Goal: Task Accomplishment & Management: Manage account settings

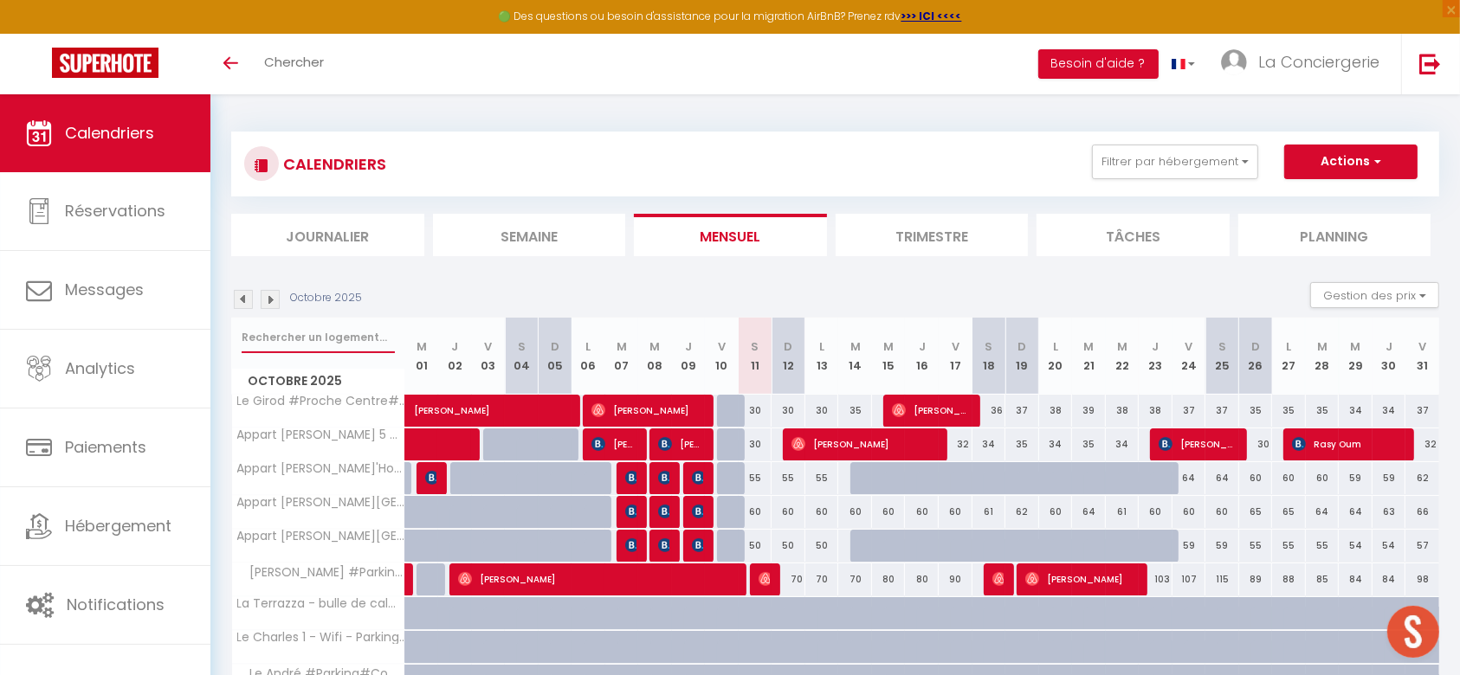
click at [346, 333] on input "text" at bounding box center [318, 337] width 153 height 31
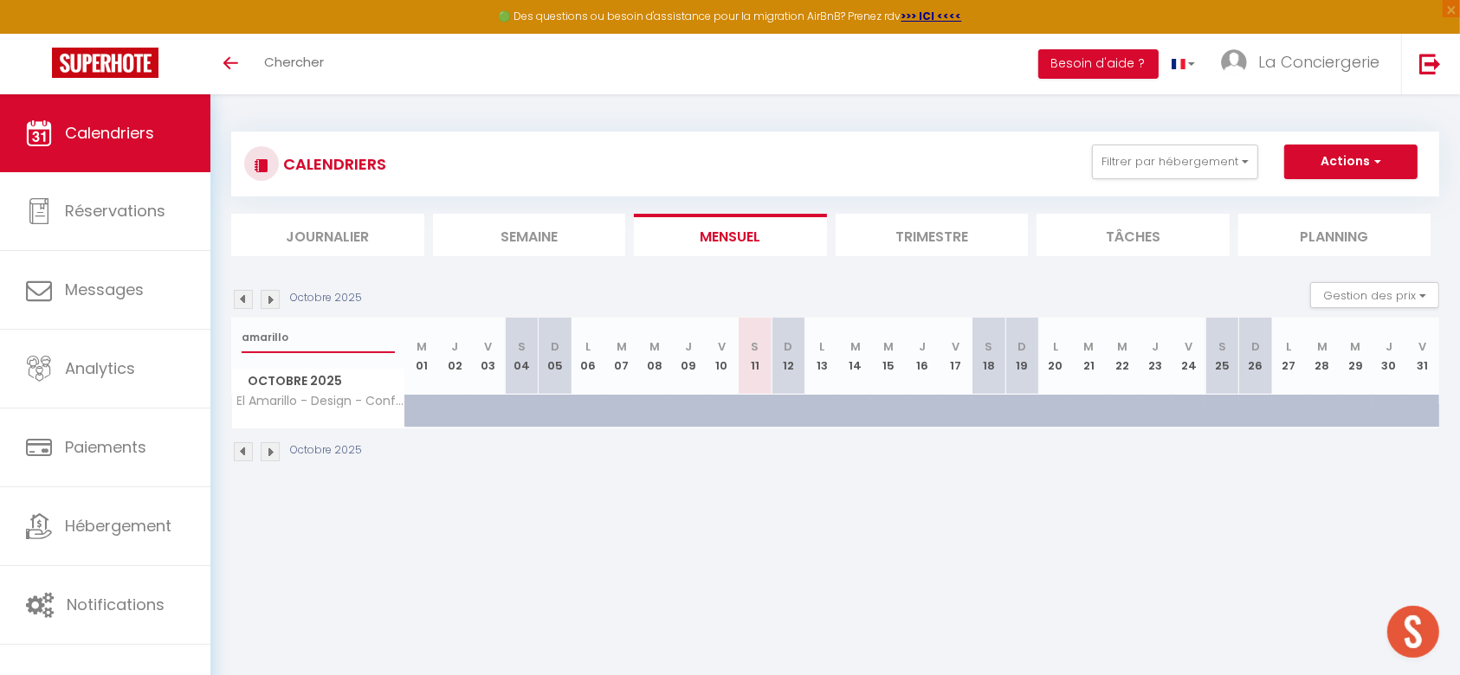
drag, startPoint x: 346, startPoint y: 333, endPoint x: 217, endPoint y: 325, distance: 130.1
click at [217, 325] on div "CALENDRIERS Filtrer par hébergement Tous [PERSON_NAME] #Proche Centre#Confort […" at bounding box center [835, 297] width 1250 height 406
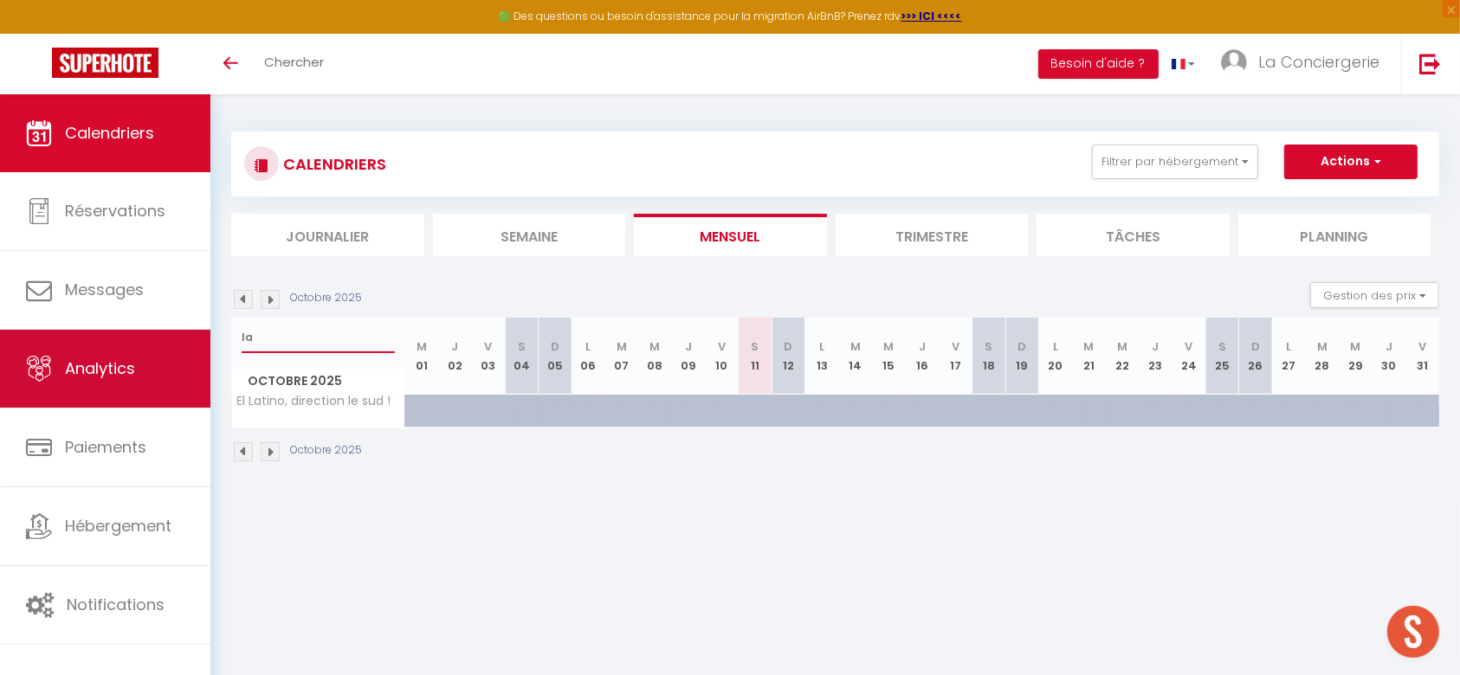
type input "l"
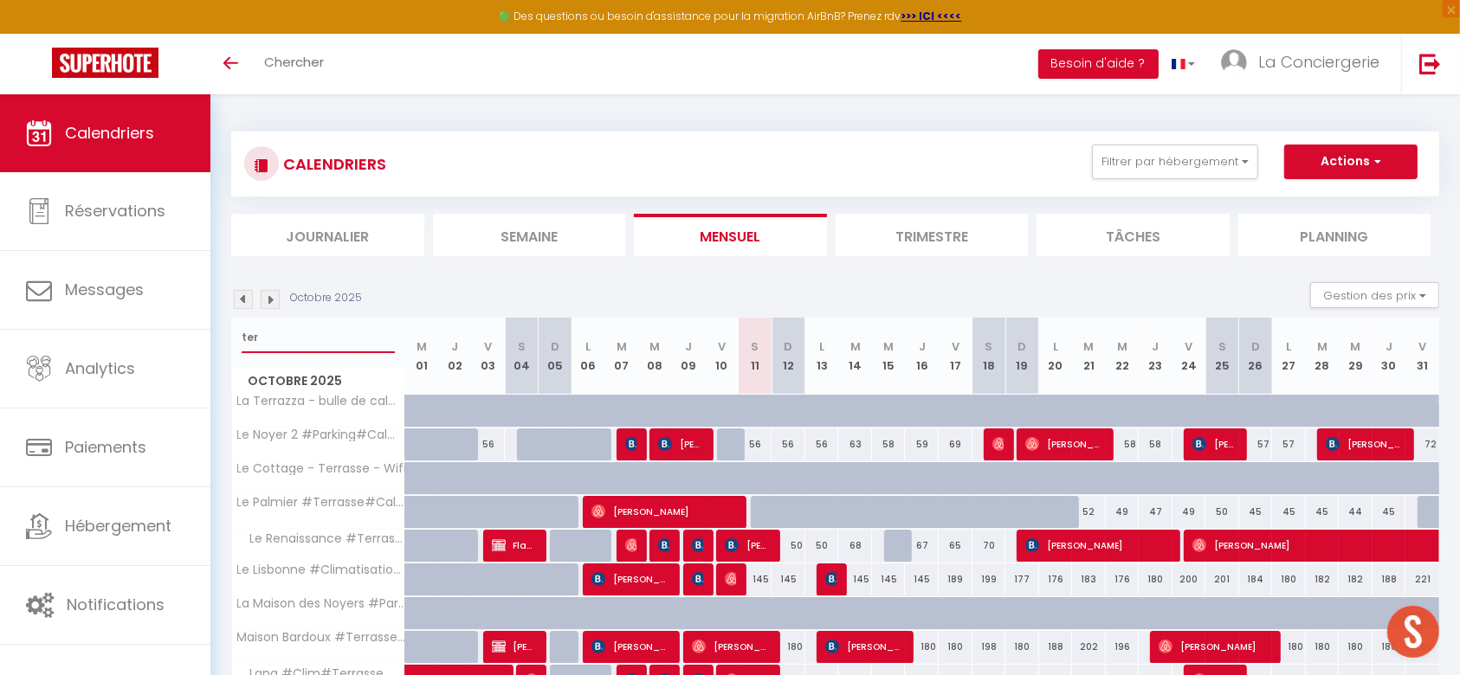
drag, startPoint x: 307, startPoint y: 329, endPoint x: 221, endPoint y: 360, distance: 92.0
click at [221, 360] on div "CALENDRIERS Filtrer par hébergement Tous [PERSON_NAME] #Proche Centre#Confort […" at bounding box center [835, 639] width 1250 height 1090
type input "AZUL"
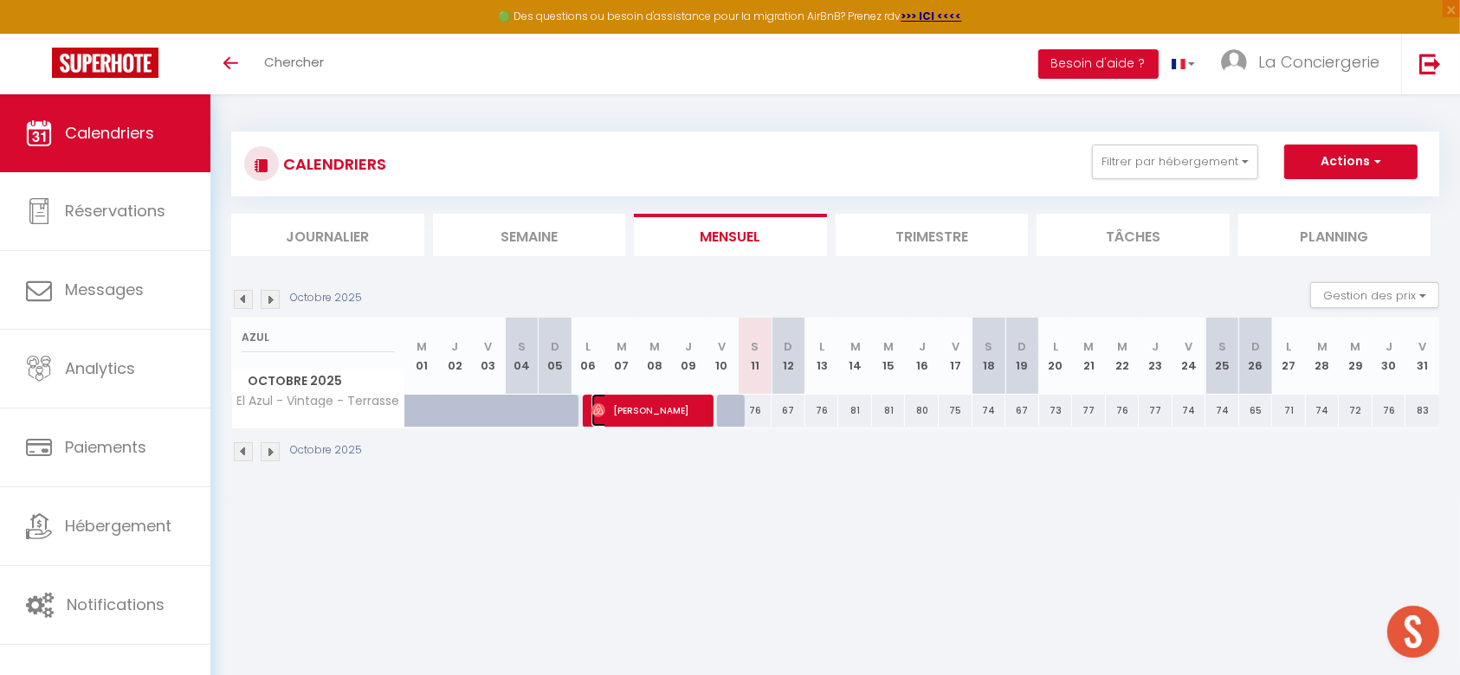
click at [674, 418] on span "[PERSON_NAME]" at bounding box center [647, 410] width 113 height 33
select select "OK"
select select "0"
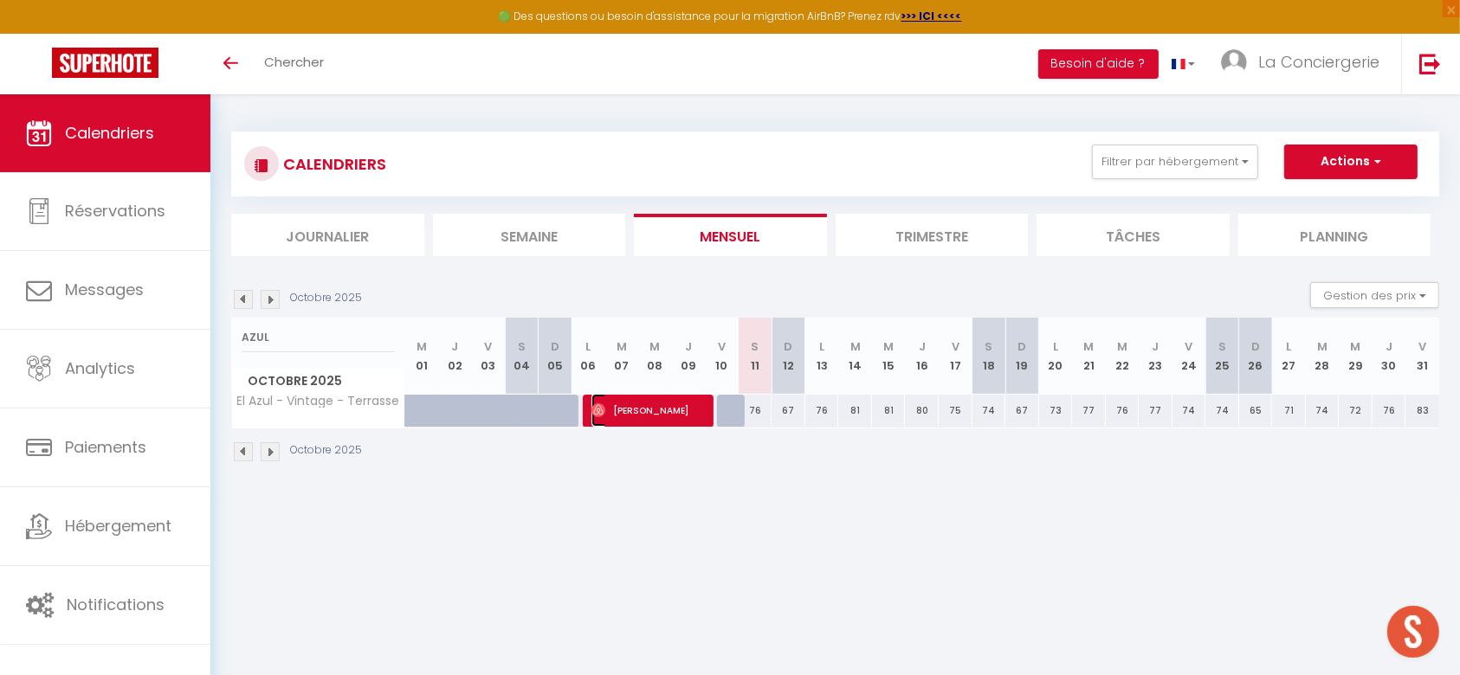
select select "1"
select select
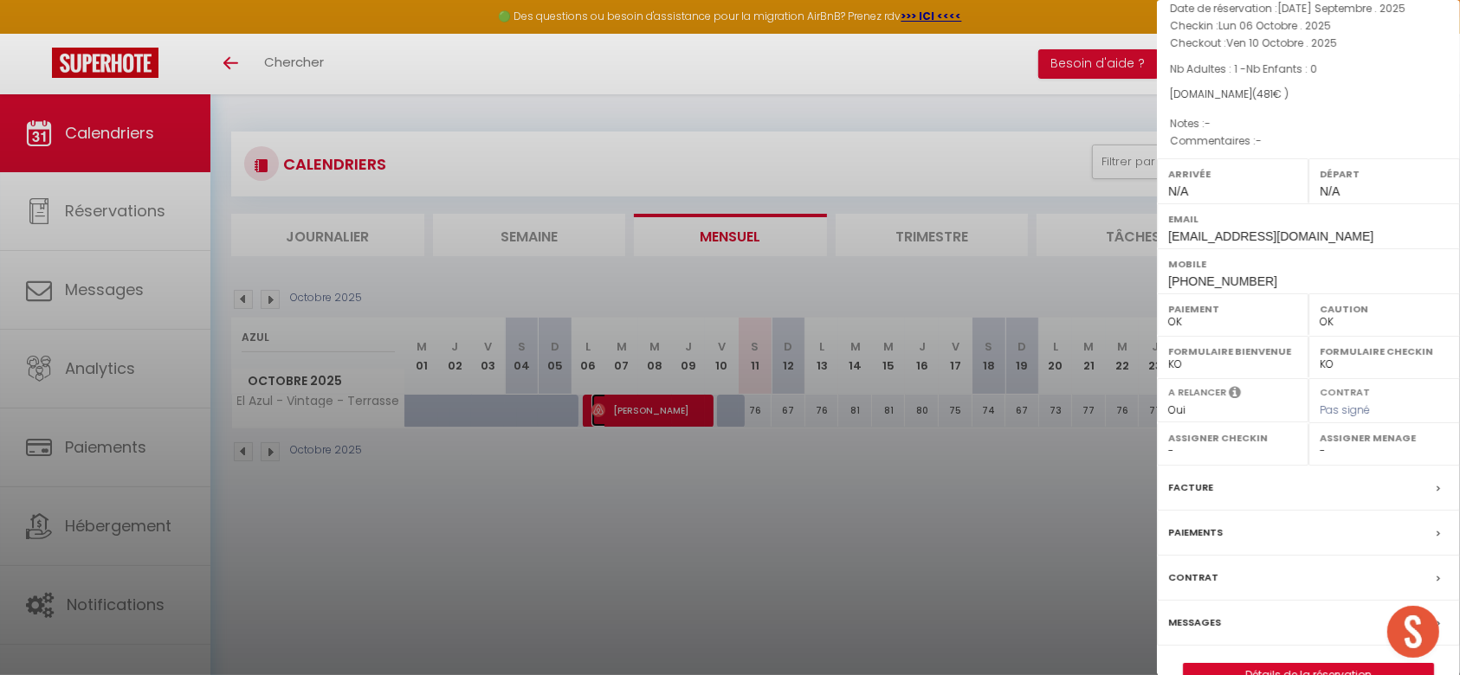
select select "38026"
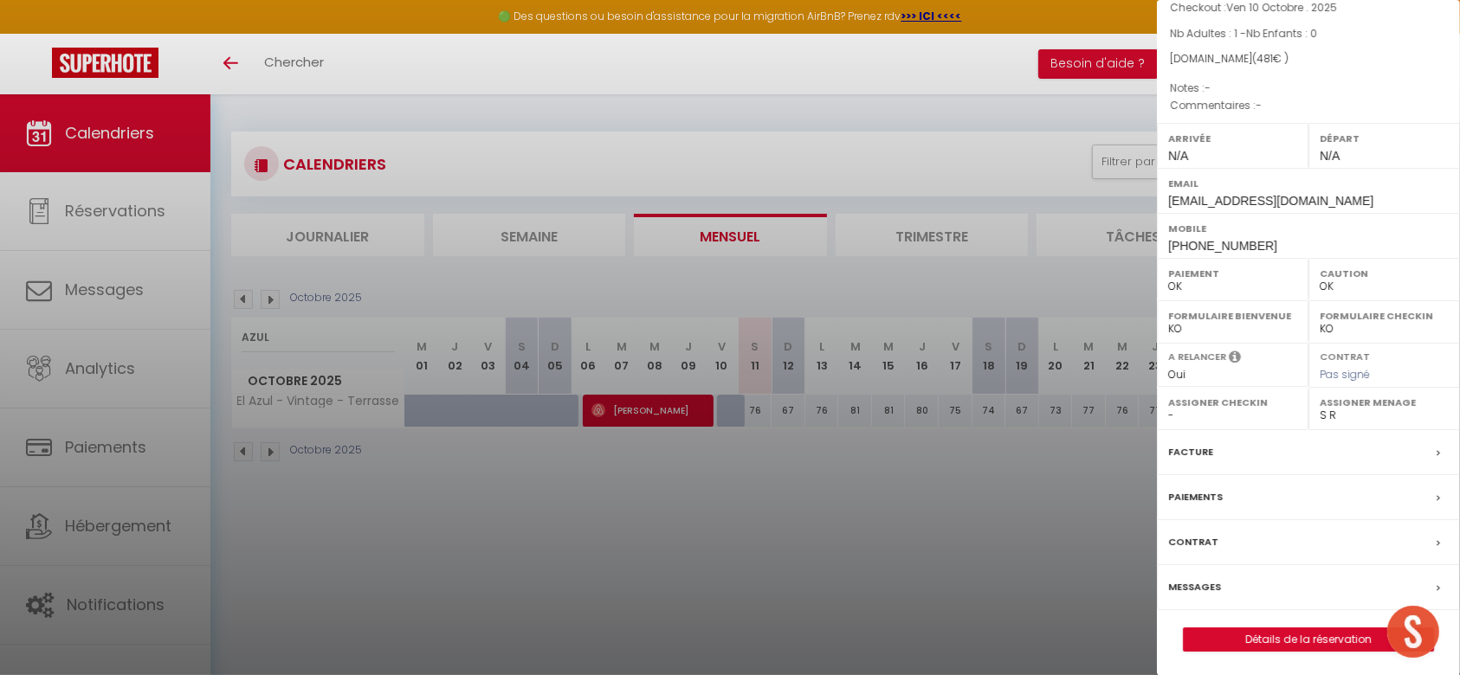
click at [1209, 591] on label "Messages" at bounding box center [1194, 587] width 53 height 18
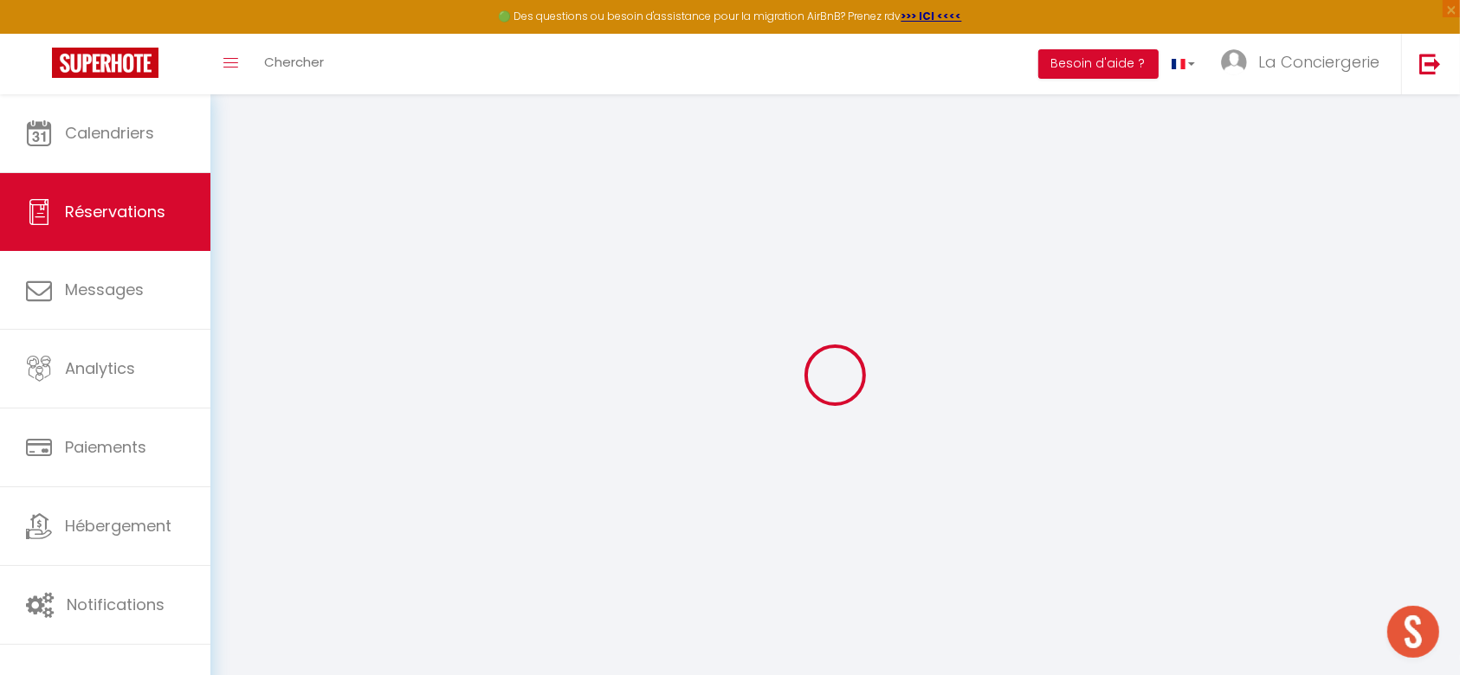
select select
checkbox input "false"
select select
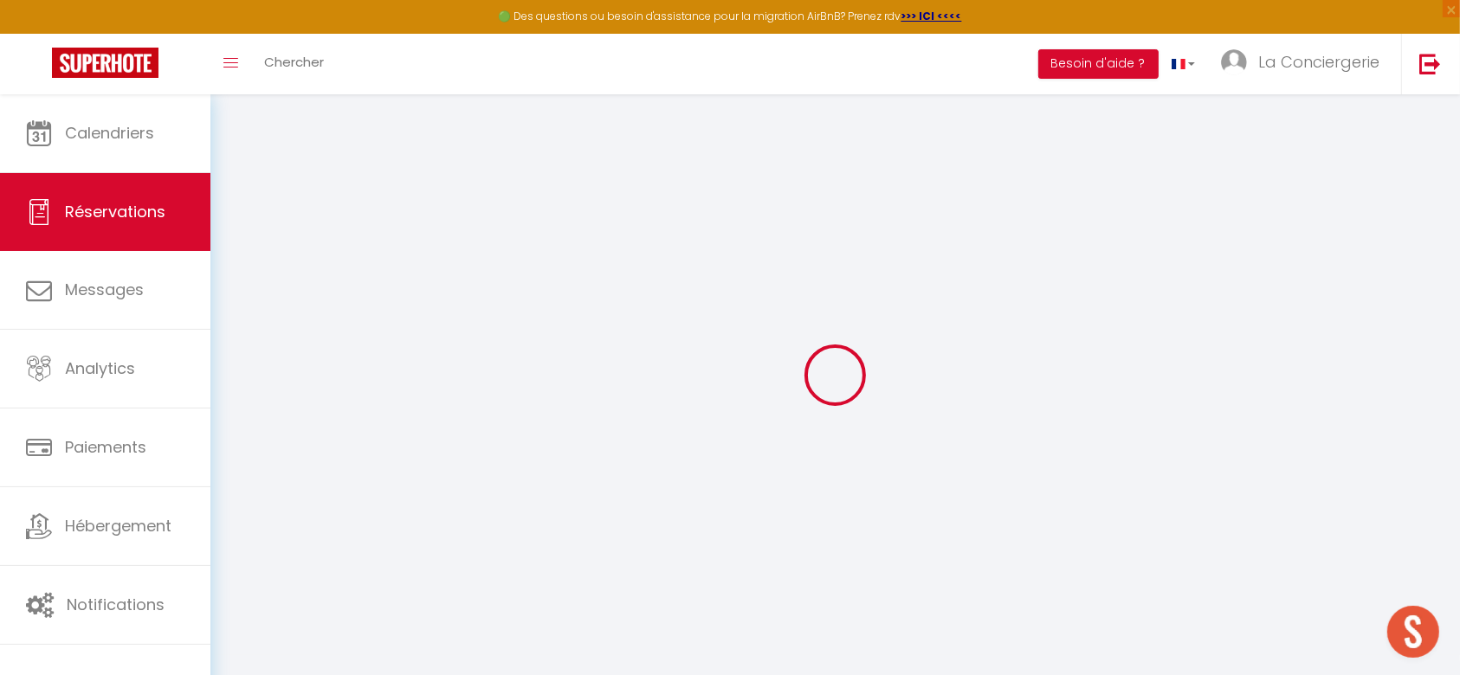
select select
checkbox input "false"
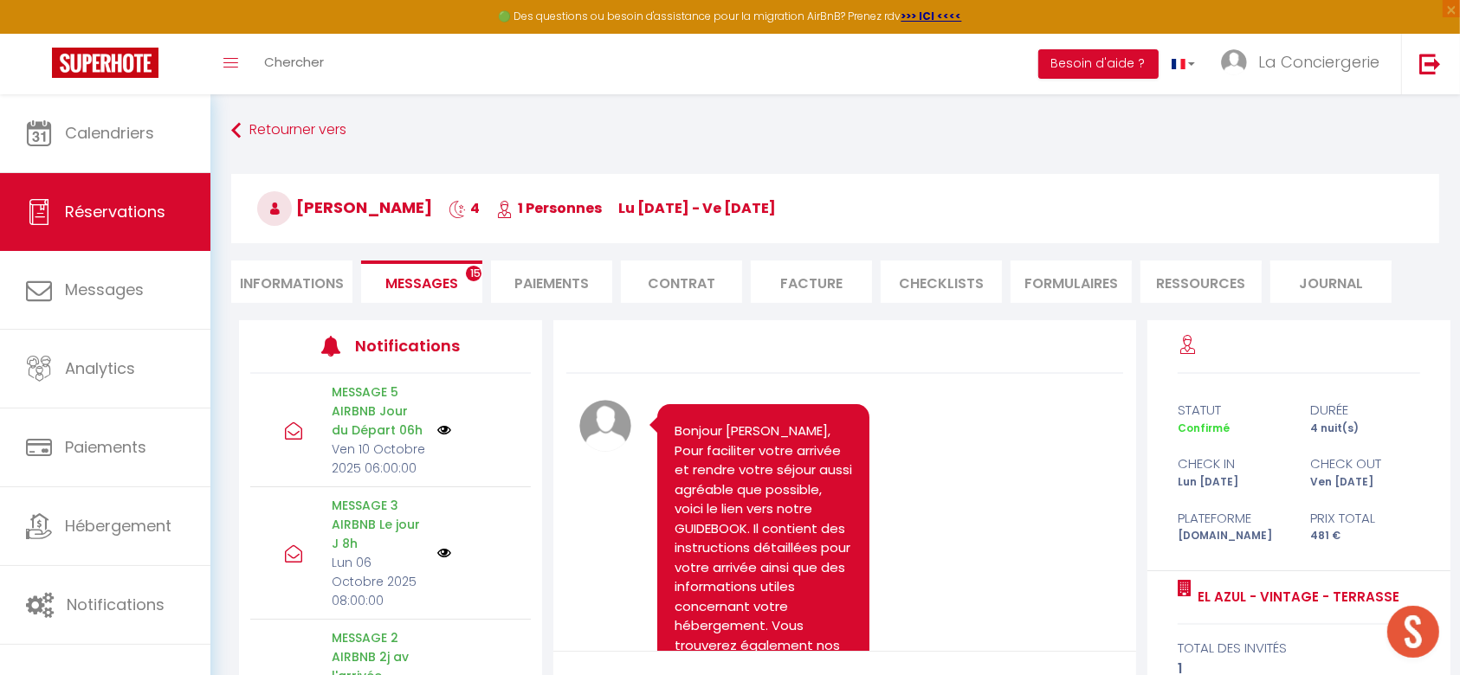
scroll to position [3949, 0]
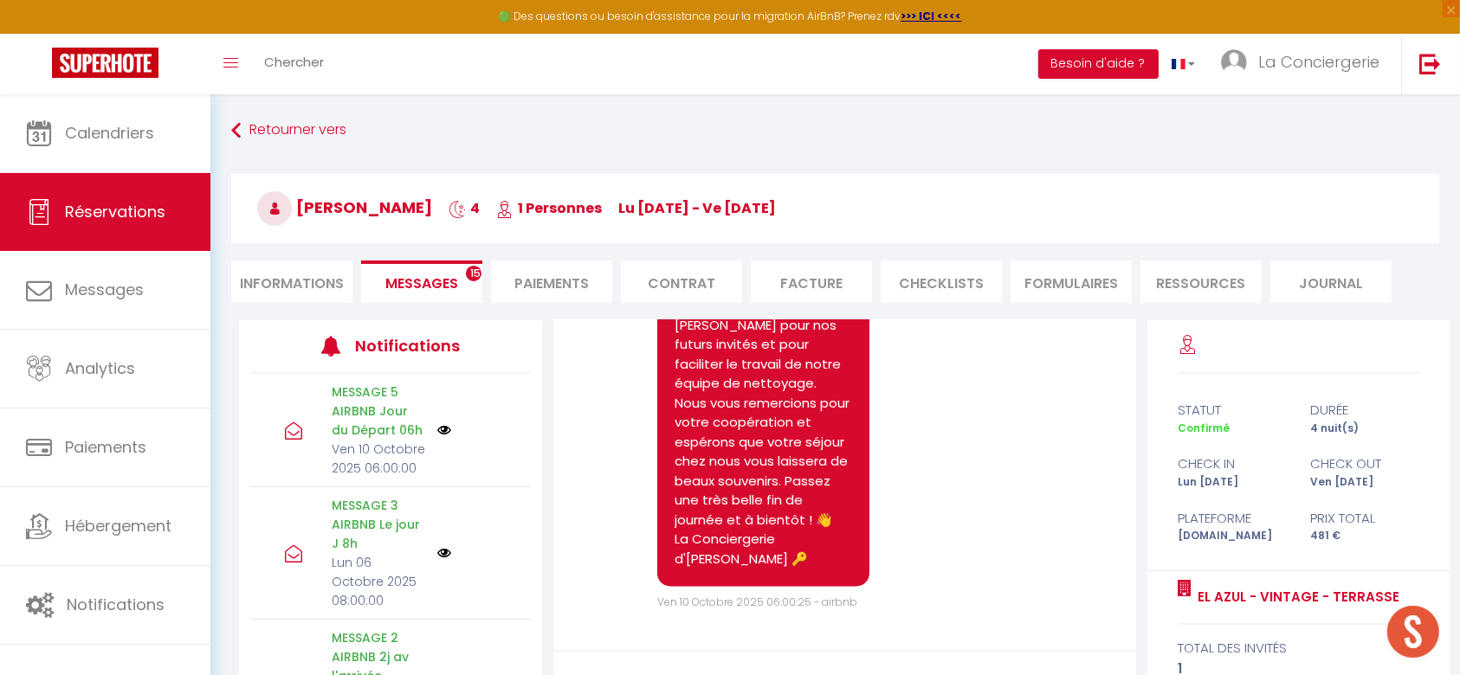
click at [407, 289] on span "Messages" at bounding box center [421, 284] width 73 height 20
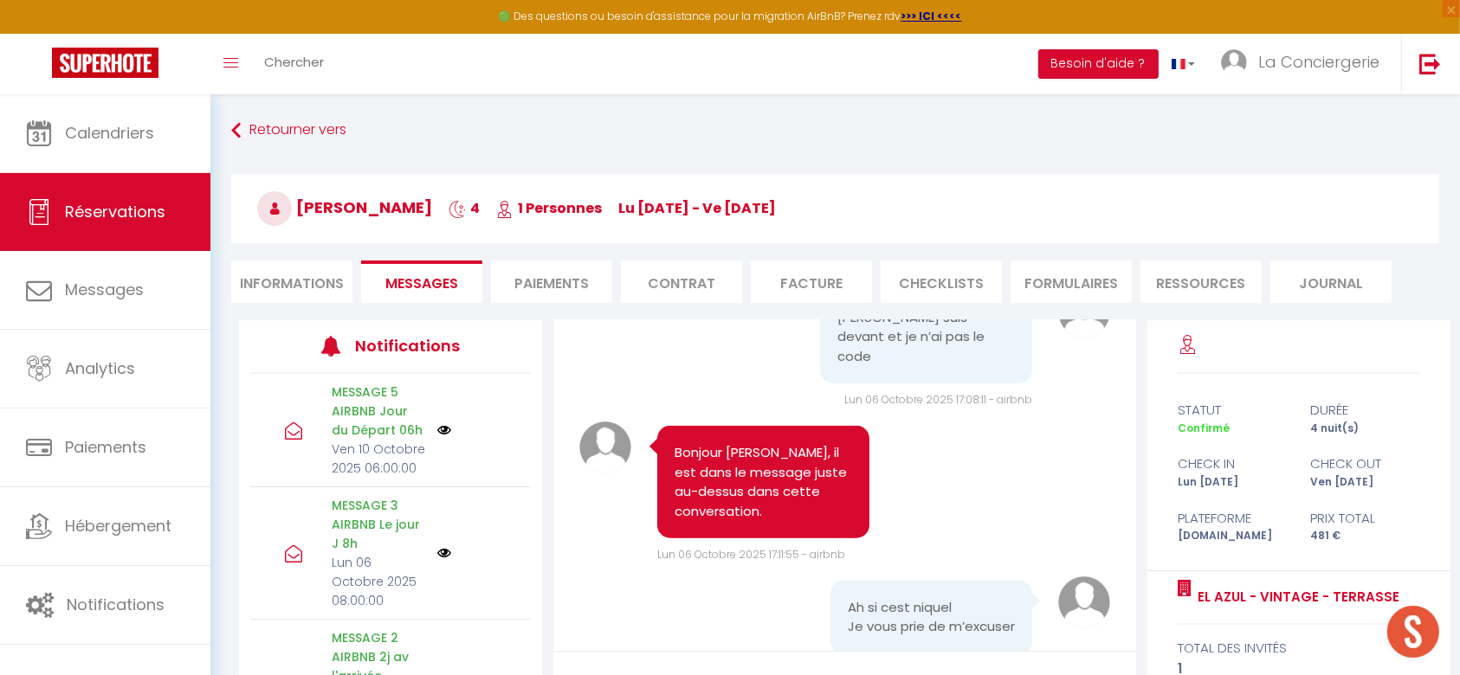
scroll to position [1524, 0]
